Goal: Transaction & Acquisition: Book appointment/travel/reservation

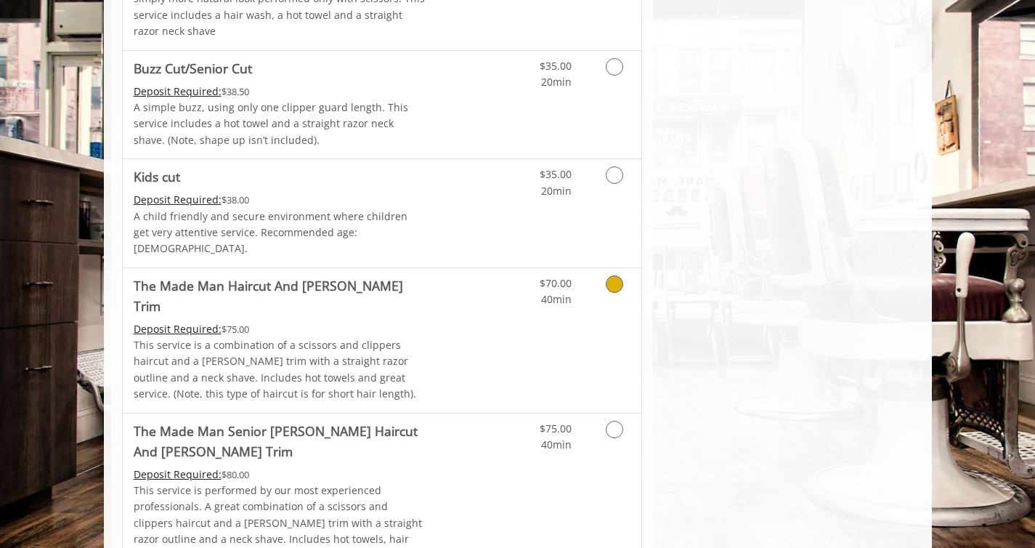
scroll to position [1113, 0]
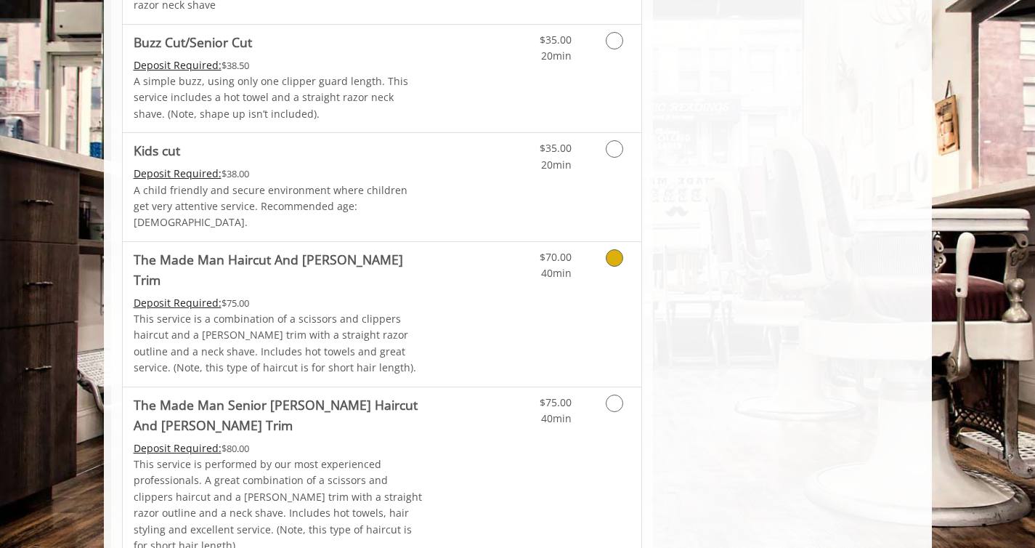
click at [487, 325] on link "Discounted Price" at bounding box center [468, 314] width 86 height 145
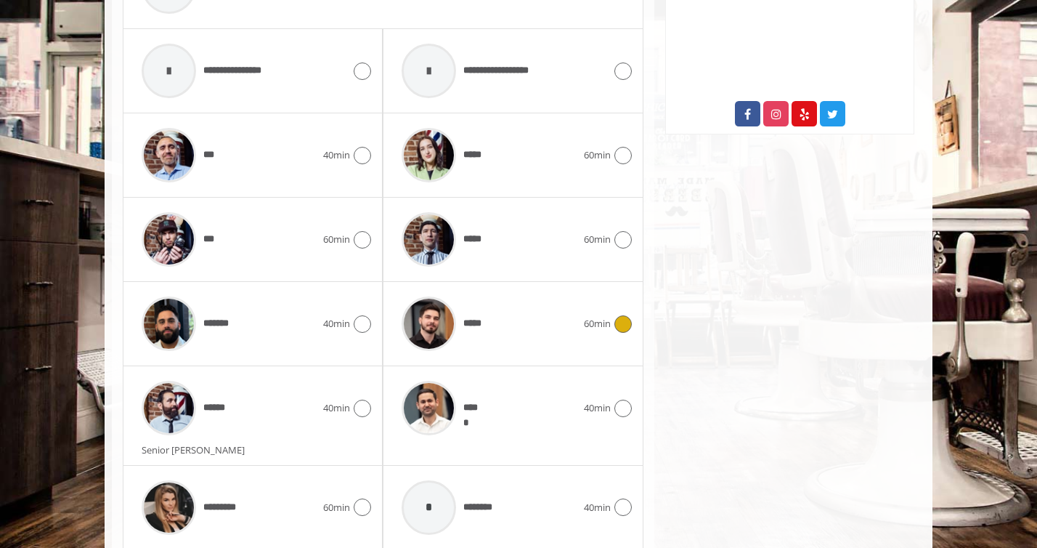
scroll to position [805, 0]
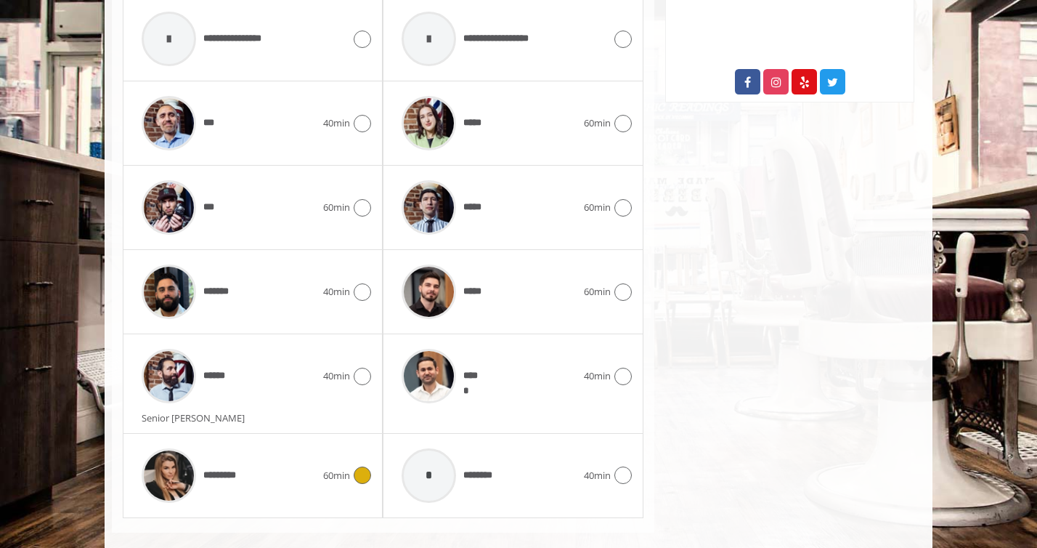
click at [237, 468] on span "*********" at bounding box center [221, 475] width 36 height 15
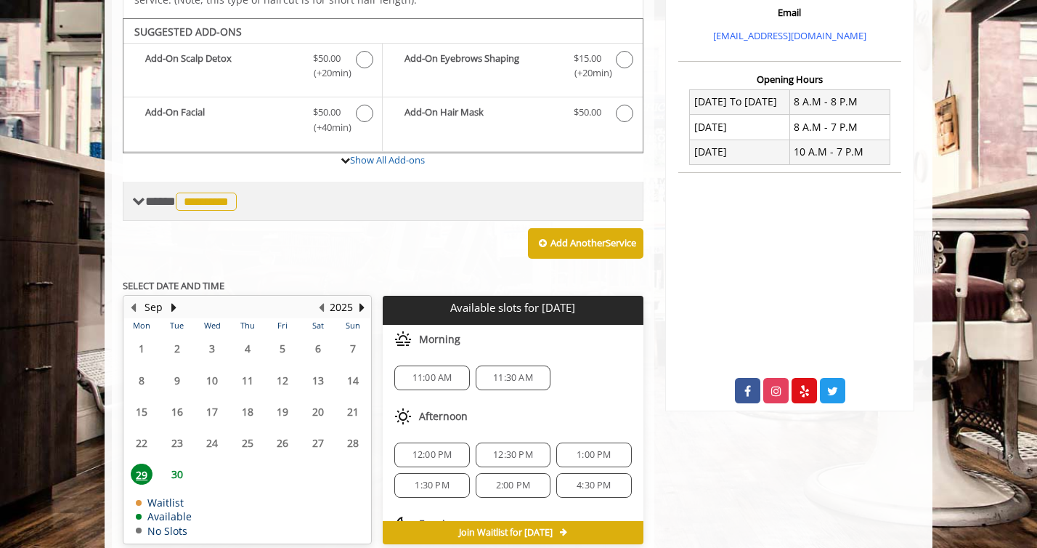
scroll to position [495, 0]
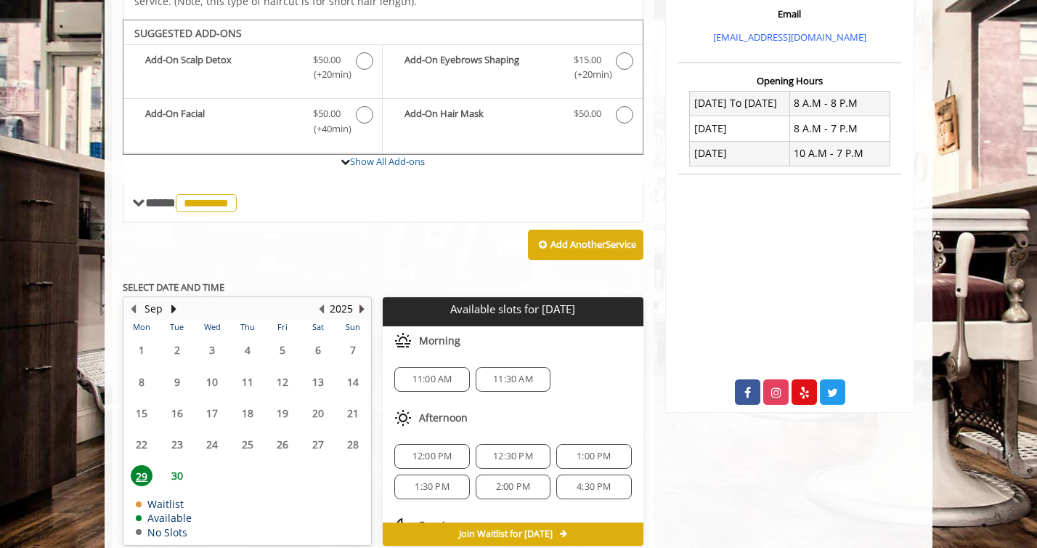
click at [359, 301] on button "Next Year" at bounding box center [362, 309] width 12 height 16
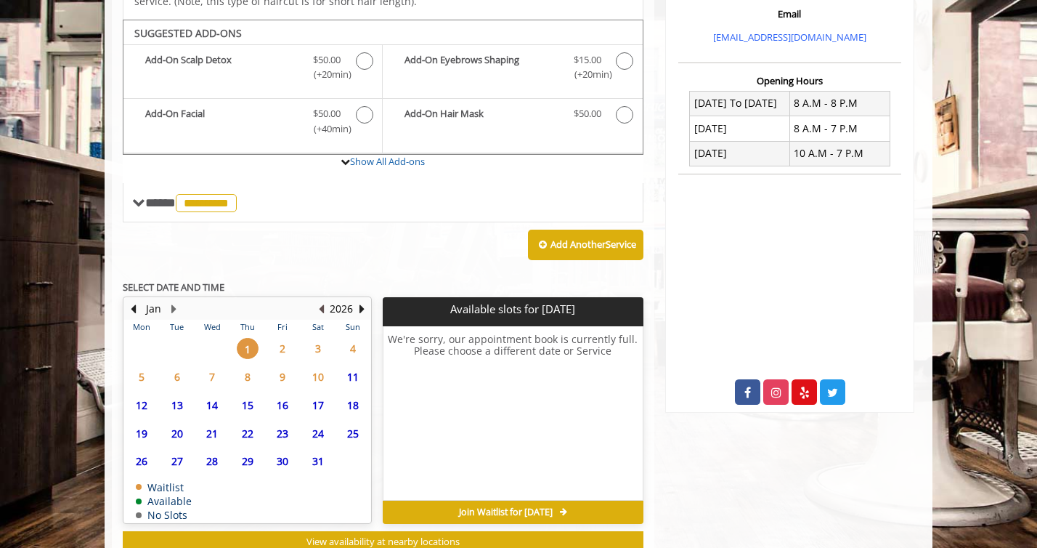
click at [320, 301] on button "Previous Year" at bounding box center [321, 309] width 12 height 16
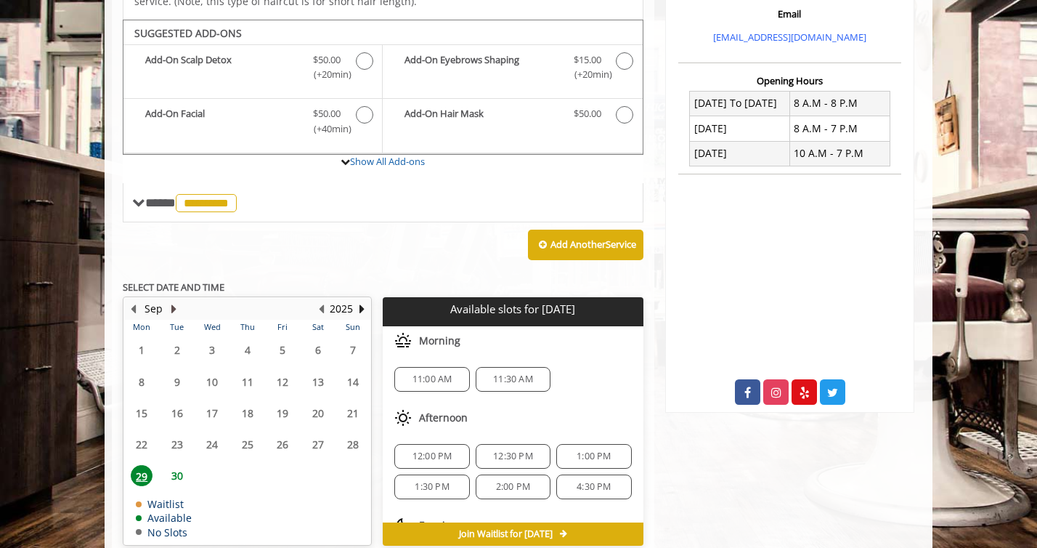
click at [176, 301] on button "Next Month" at bounding box center [174, 309] width 12 height 16
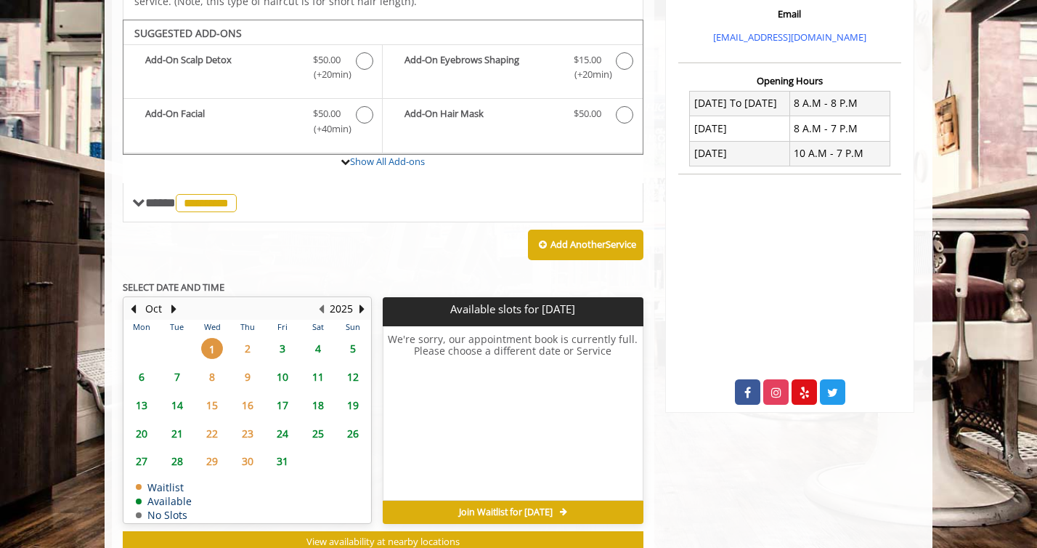
click at [321, 338] on span "4" at bounding box center [318, 348] width 22 height 21
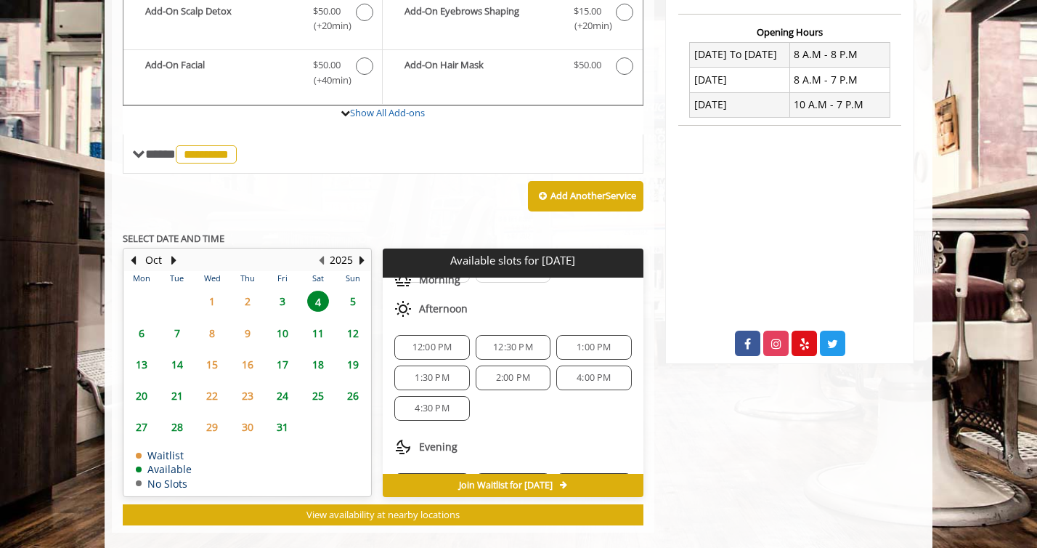
scroll to position [47, 0]
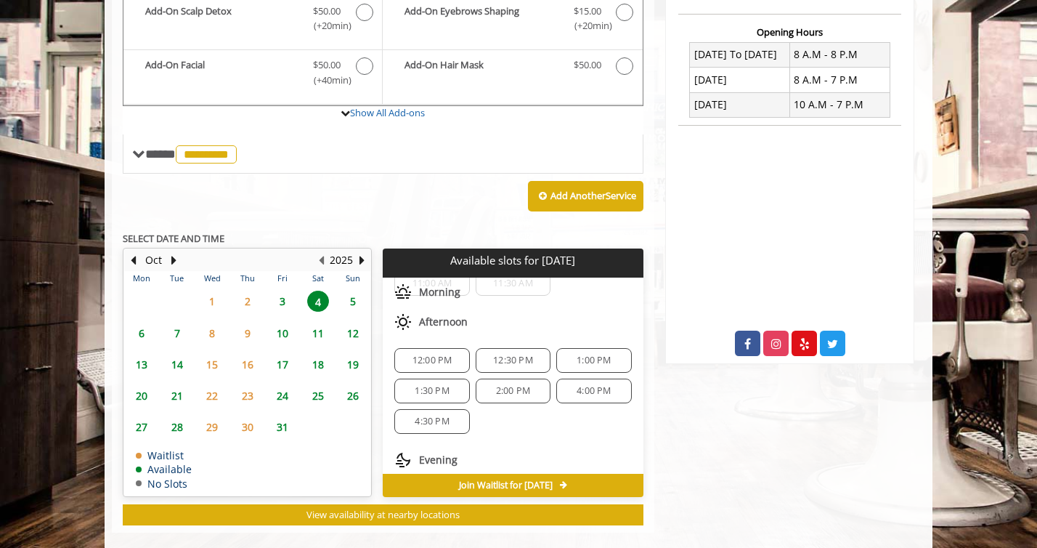
click at [428, 348] on div "12:00 PM" at bounding box center [431, 360] width 75 height 25
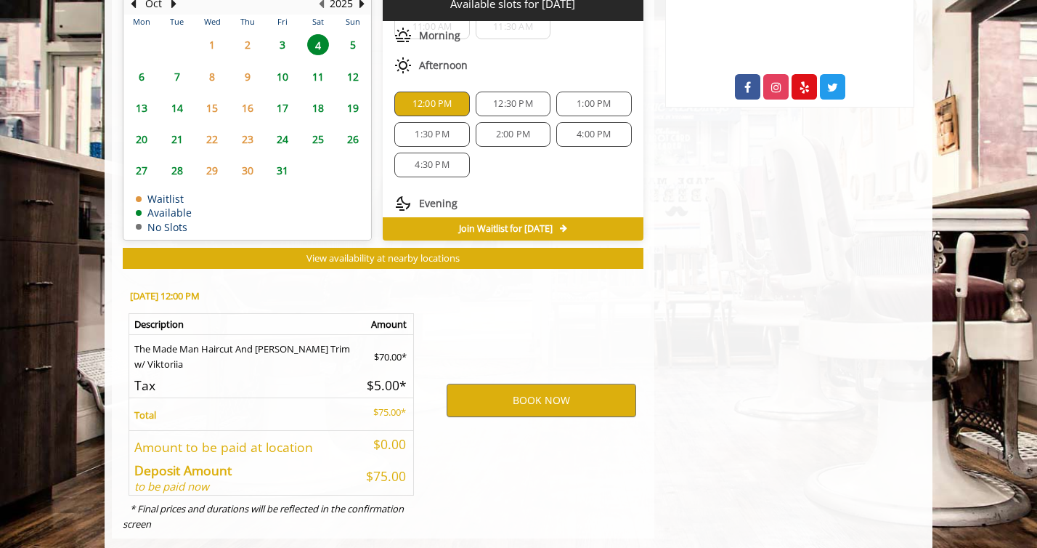
scroll to position [805, 0]
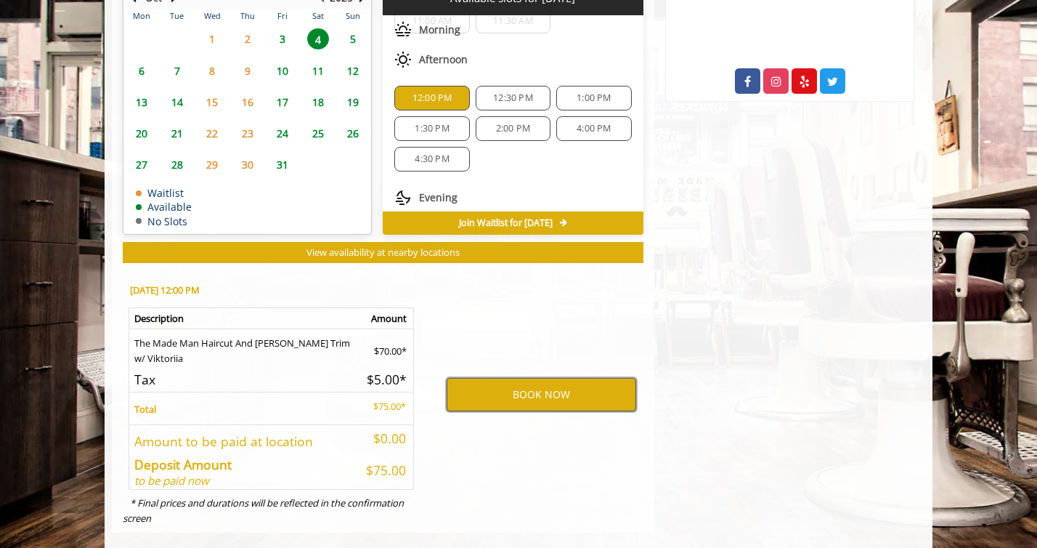
click at [512, 378] on button "BOOK NOW" at bounding box center [542, 394] width 190 height 33
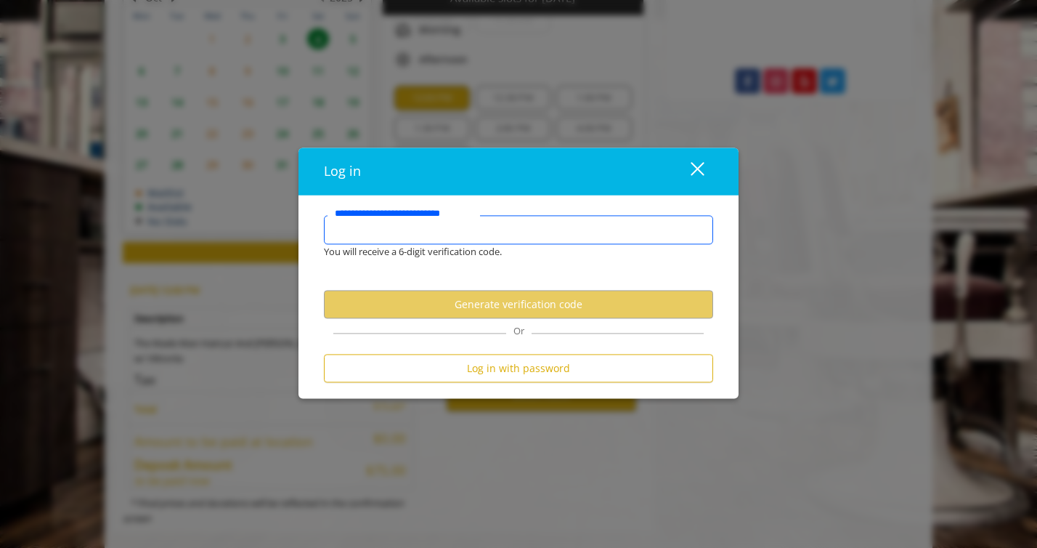
click at [414, 227] on input "**********" at bounding box center [518, 230] width 389 height 29
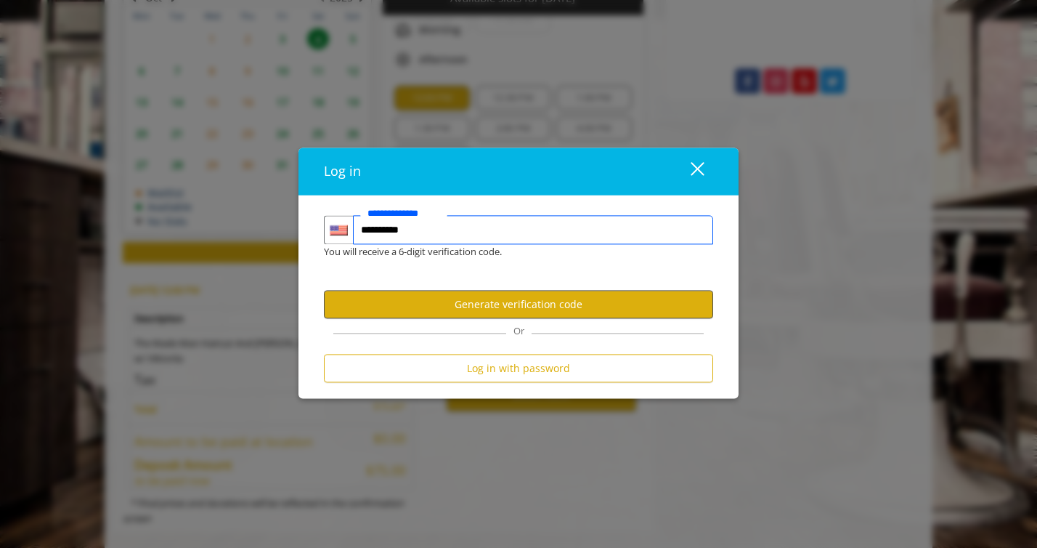
type input "**********"
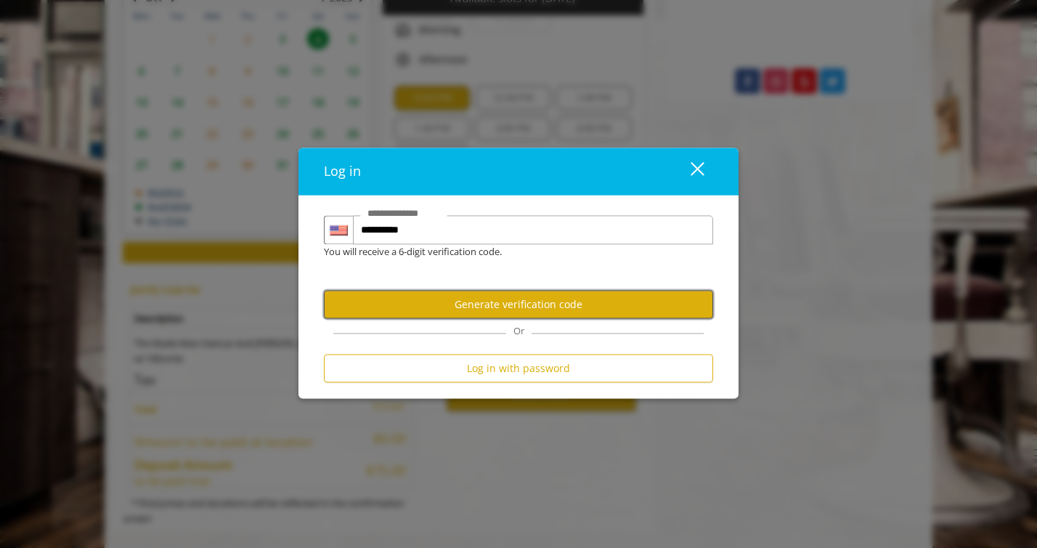
click at [533, 300] on button "Generate verification code" at bounding box center [518, 304] width 389 height 28
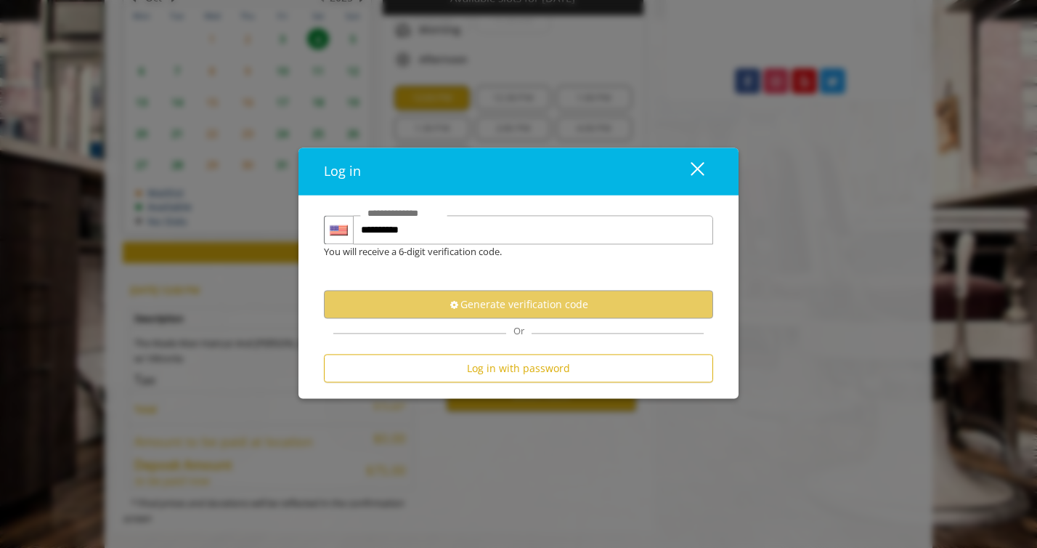
scroll to position [0, 0]
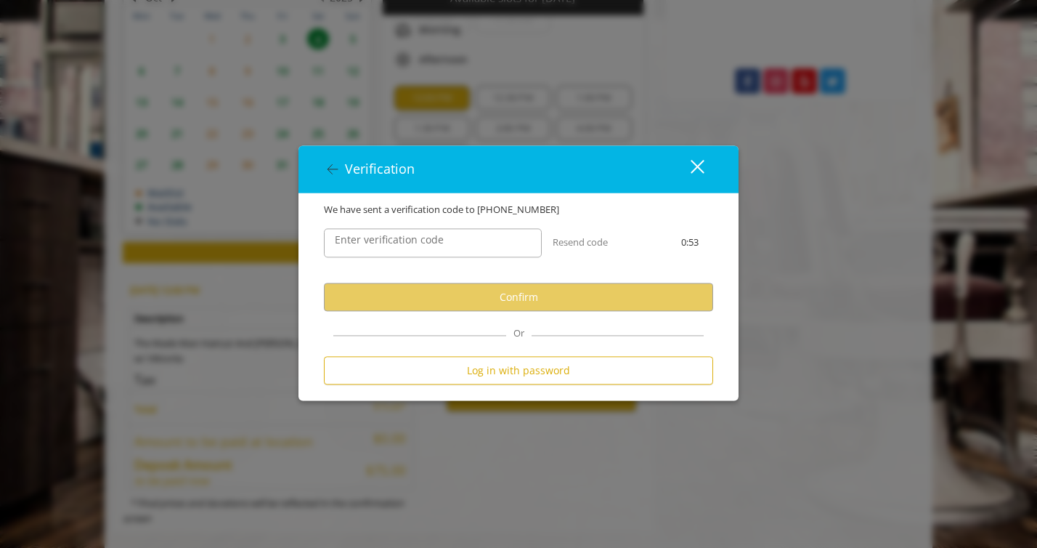
click at [426, 246] on label "Enter verification code" at bounding box center [389, 240] width 123 height 16
click at [426, 246] on input "Enter verification code" at bounding box center [433, 243] width 218 height 29
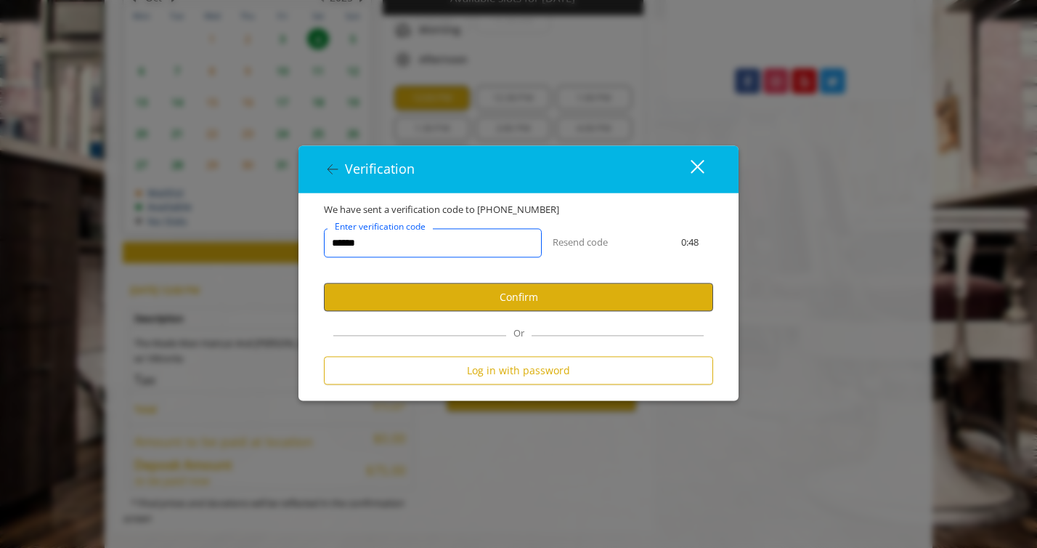
type input "******"
click at [476, 302] on button "Confirm" at bounding box center [518, 297] width 389 height 28
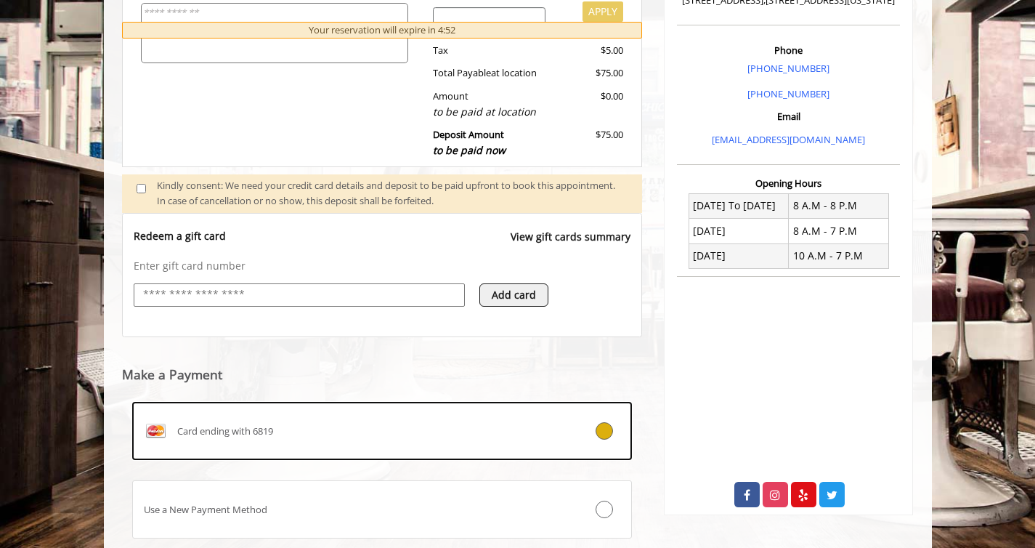
scroll to position [489, 0]
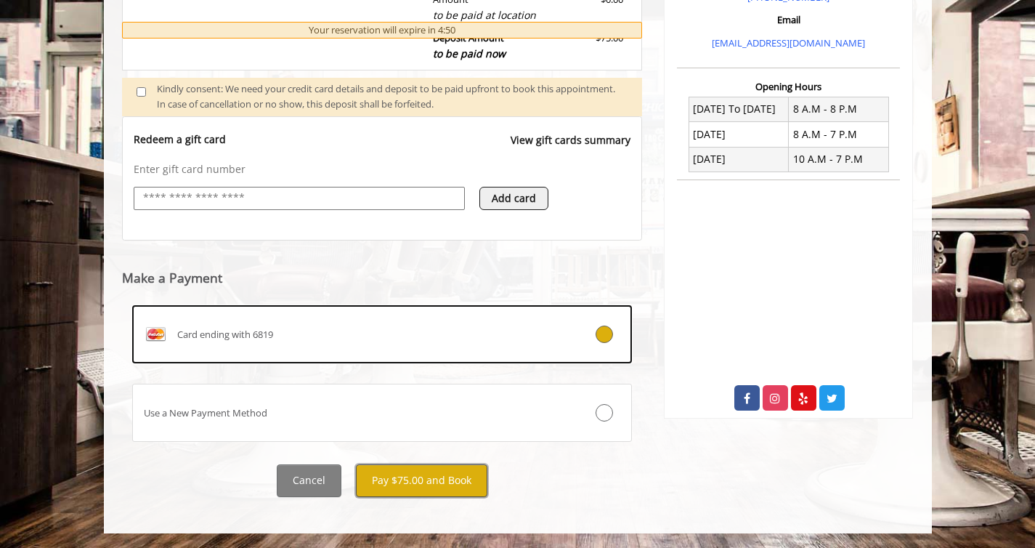
click at [409, 479] on button "Pay $75.00 and Book" at bounding box center [421, 480] width 131 height 33
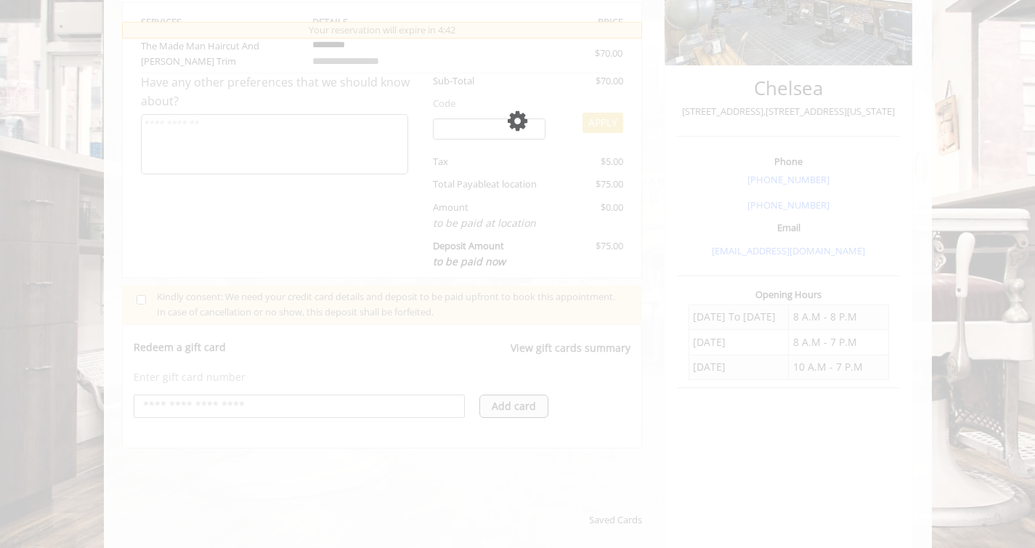
scroll to position [280, 0]
